Goal: Navigation & Orientation: Find specific page/section

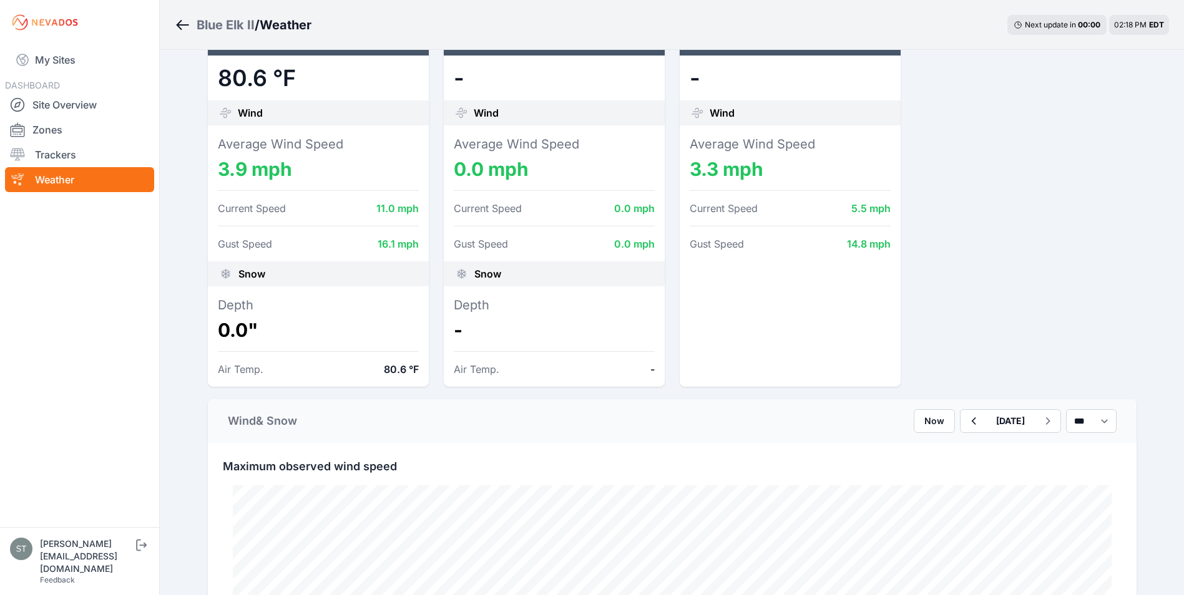
scroll to position [312, 0]
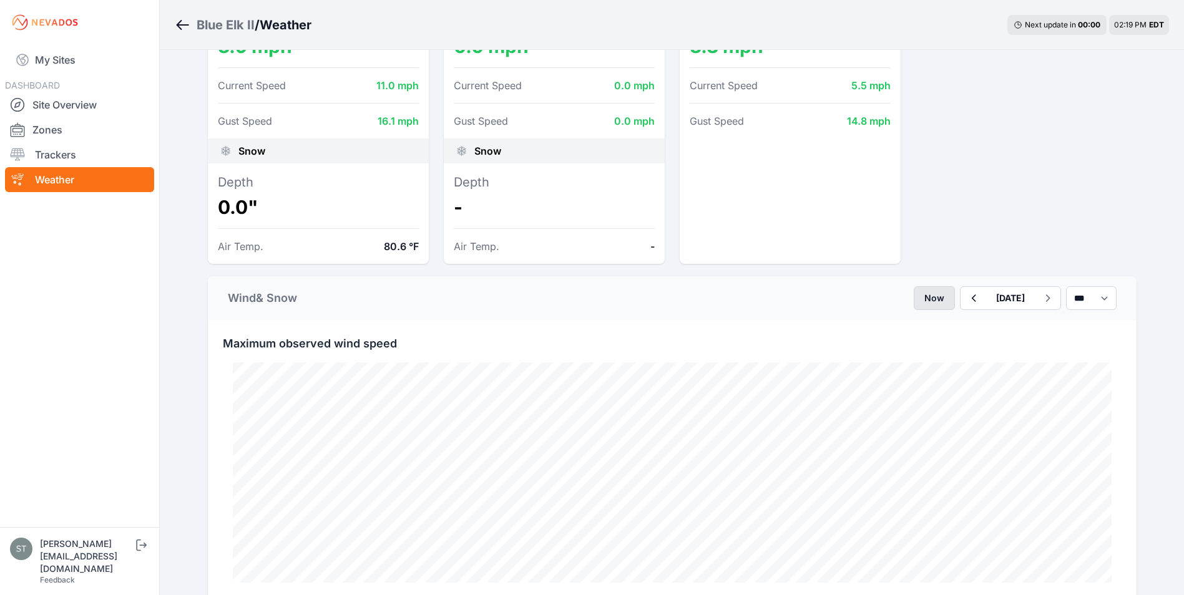
click at [914, 294] on button "Now" at bounding box center [934, 298] width 41 height 24
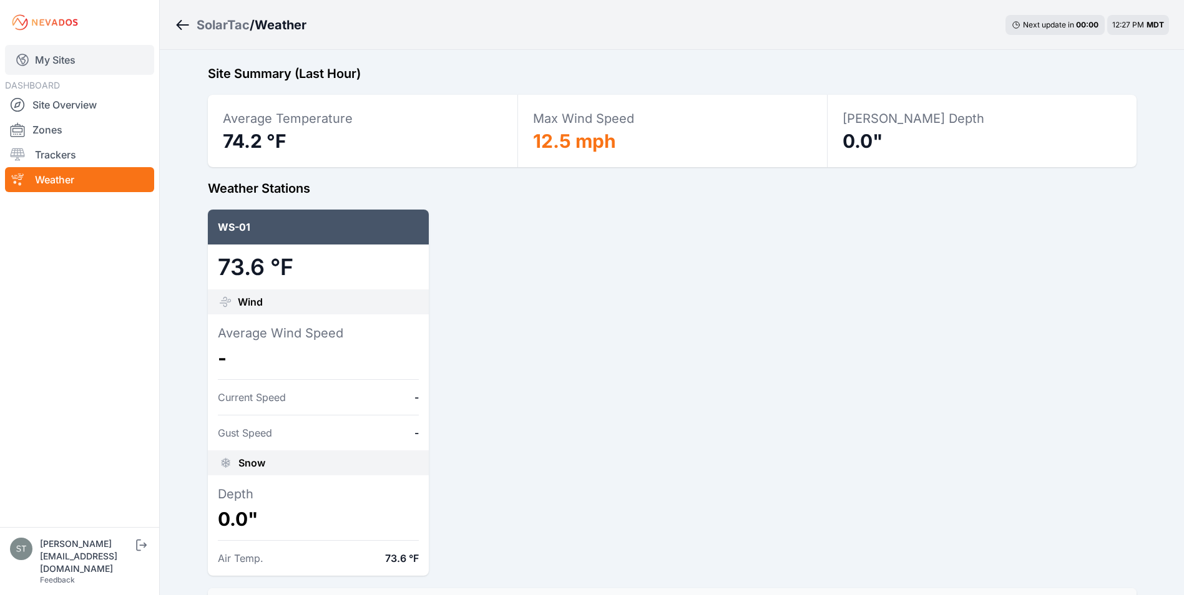
click at [42, 54] on link "My Sites" at bounding box center [79, 60] width 149 height 30
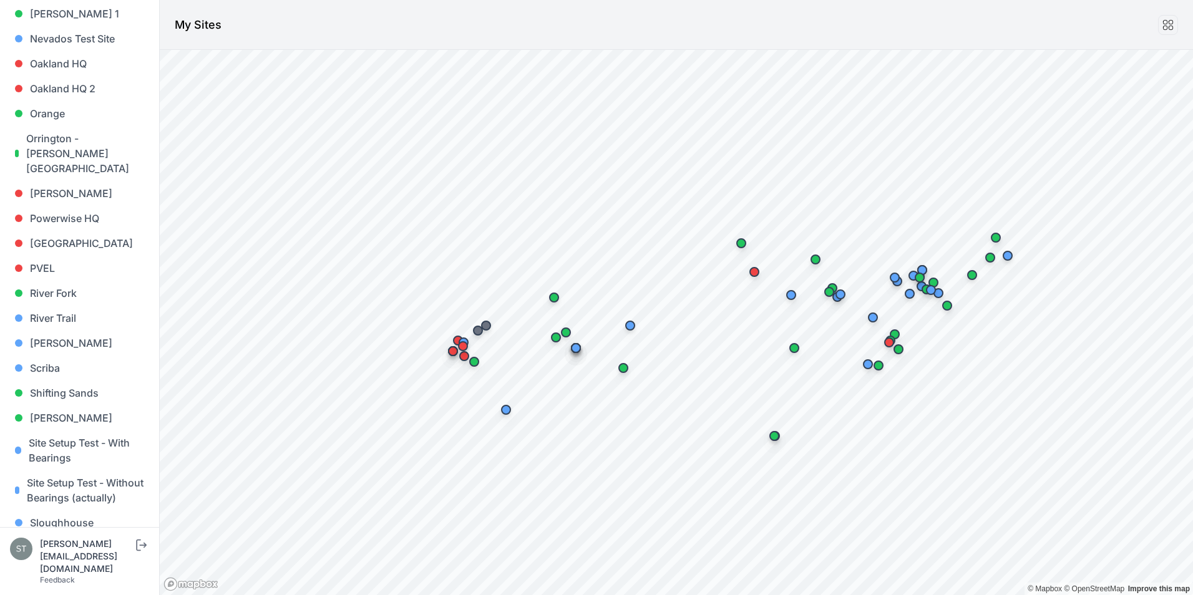
scroll to position [899, 0]
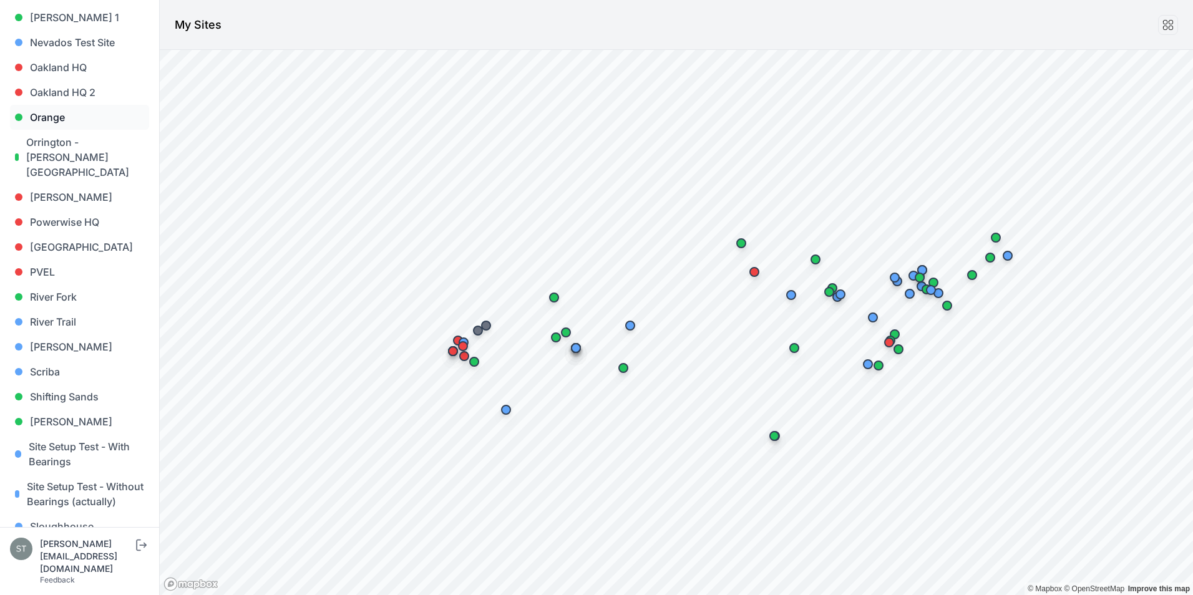
click at [46, 105] on link "Orange" at bounding box center [79, 117] width 139 height 25
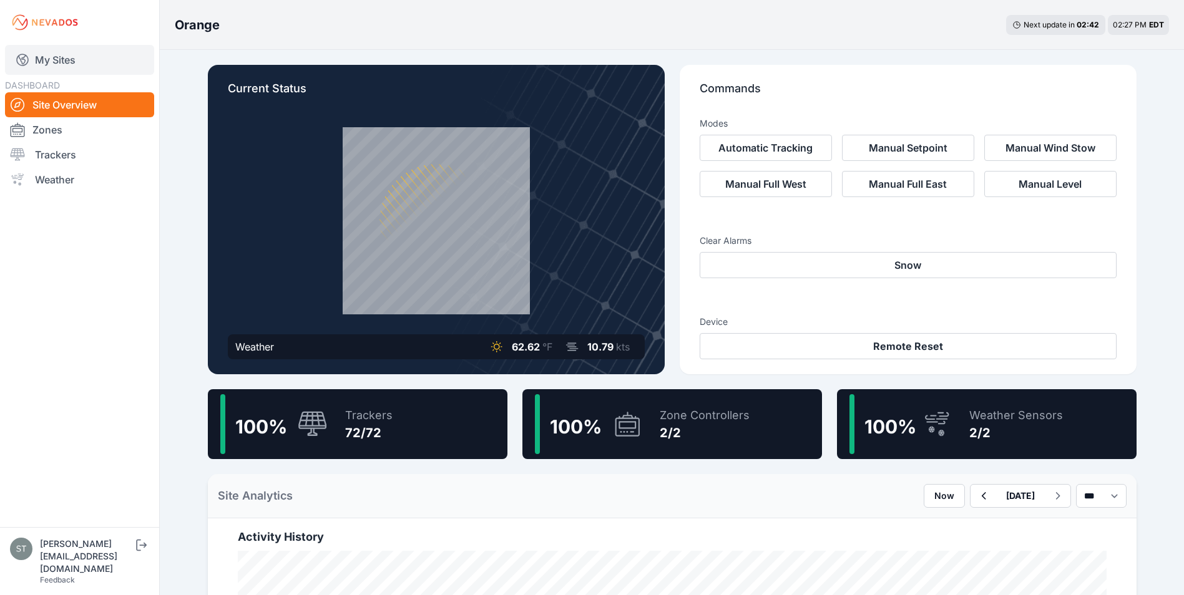
click at [51, 57] on link "My Sites" at bounding box center [79, 60] width 149 height 30
